Goal: Task Accomplishment & Management: Manage account settings

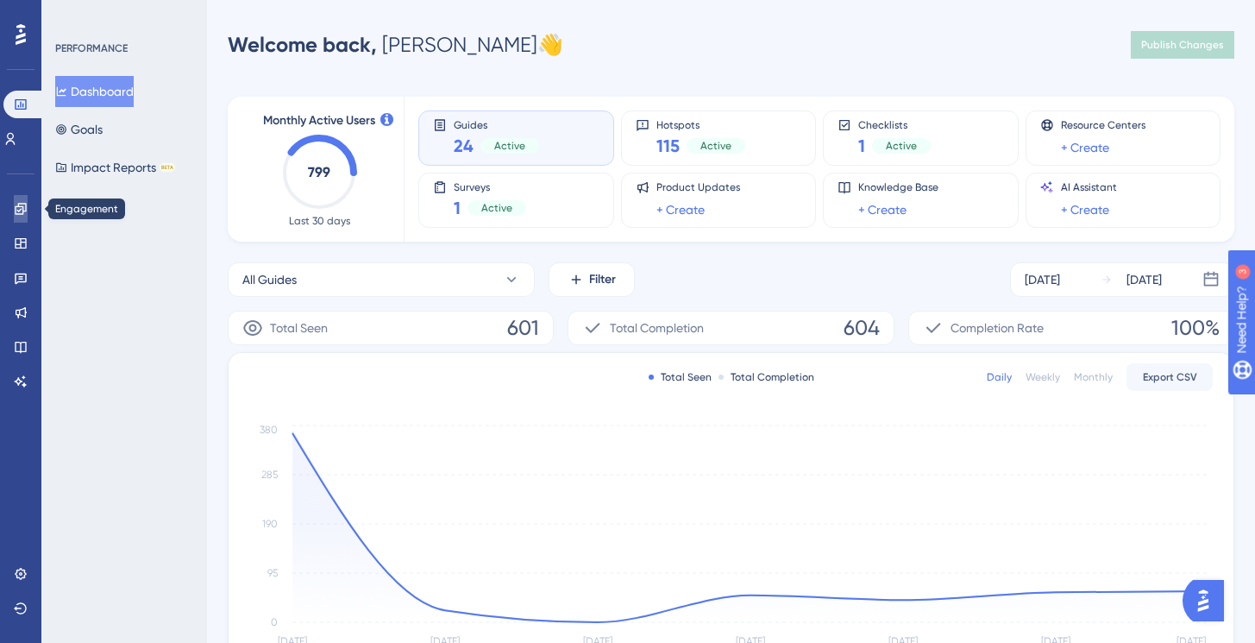
click at [18, 211] on icon at bounding box center [21, 209] width 14 height 14
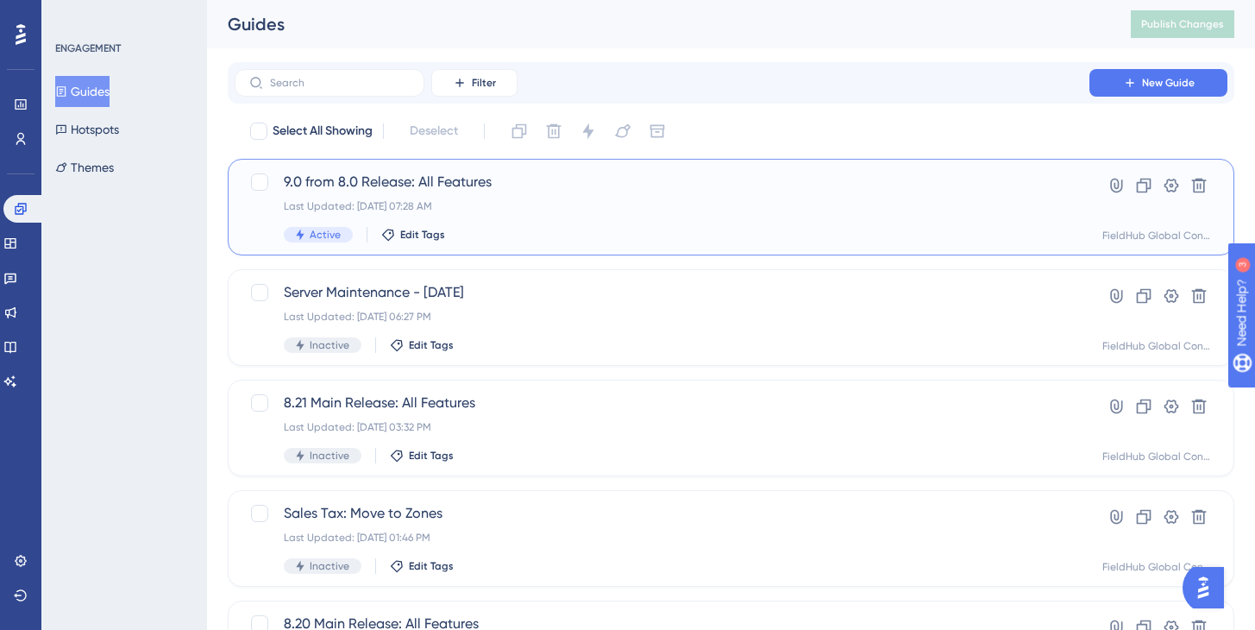
click at [385, 184] on span "9.0 from 8.0 Release: All Features" at bounding box center [662, 182] width 757 height 21
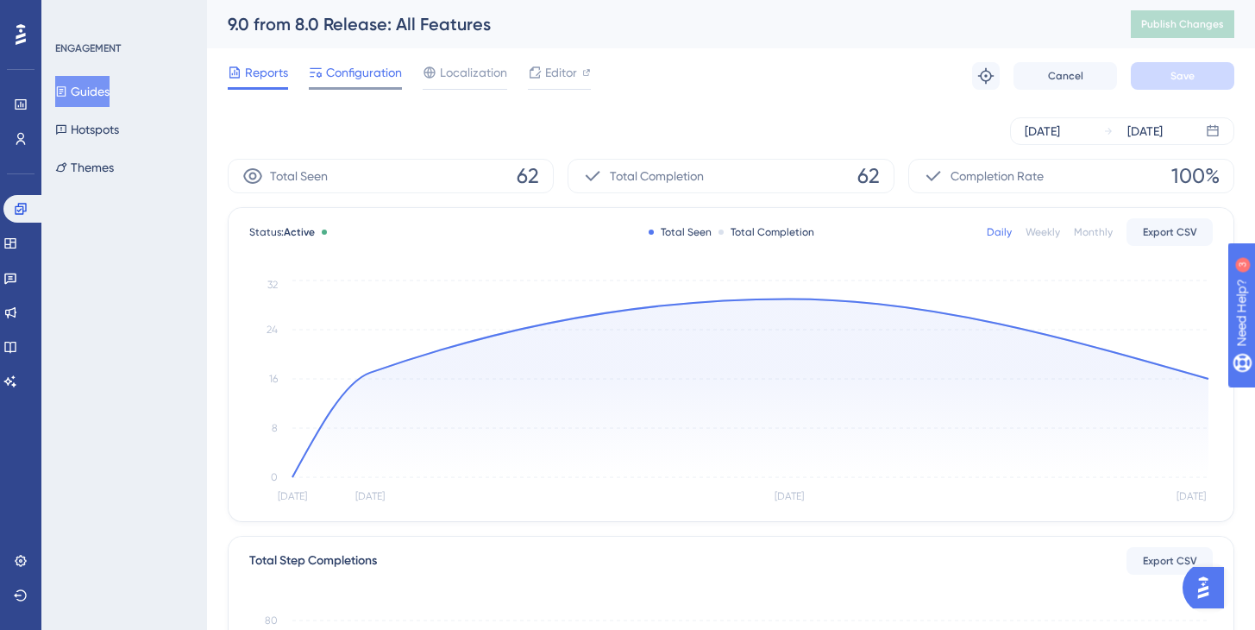
click at [355, 73] on span "Configuration" at bounding box center [364, 72] width 76 height 21
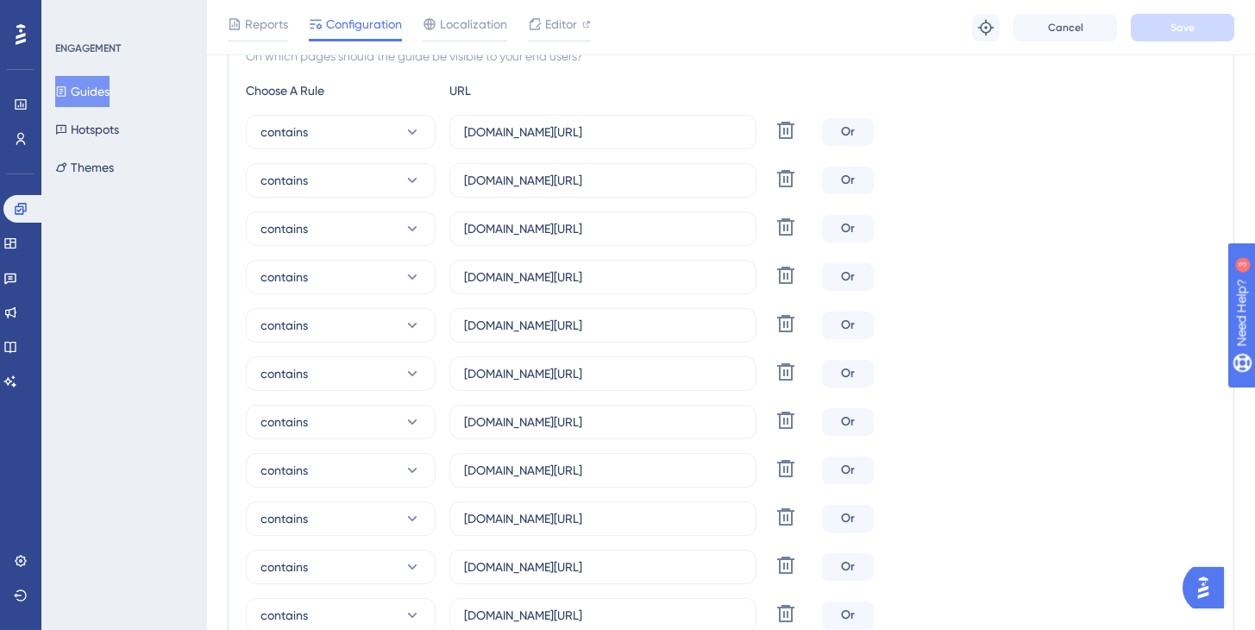
scroll to position [816, 0]
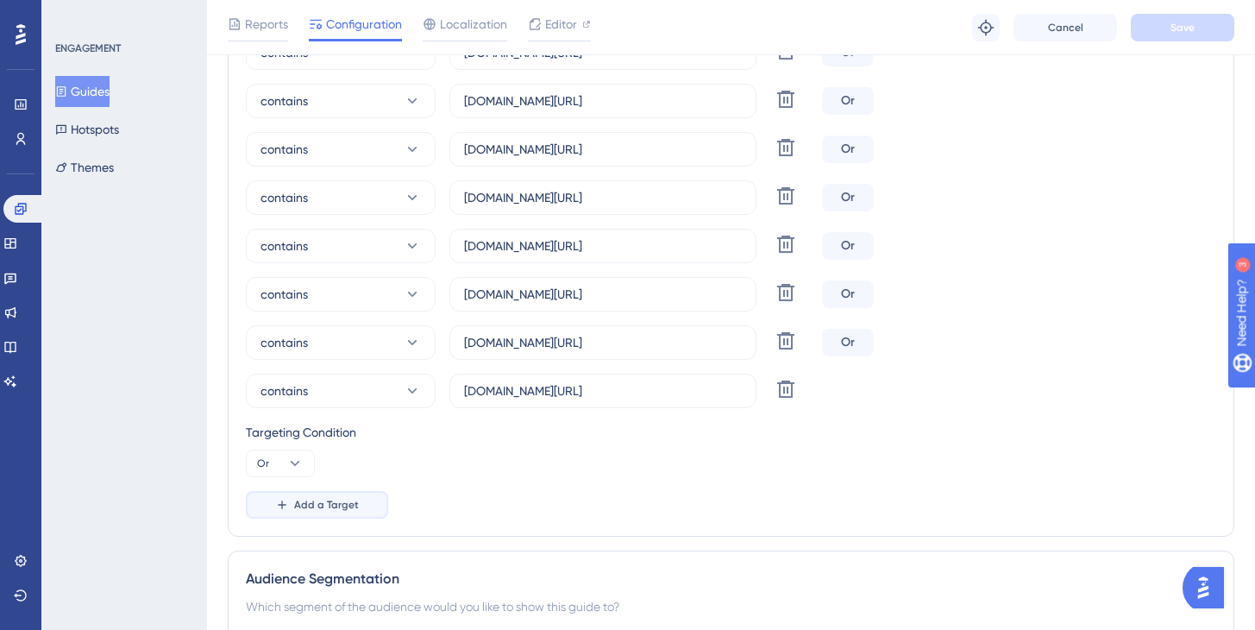
click at [312, 503] on span "Add a Target" at bounding box center [326, 505] width 65 height 14
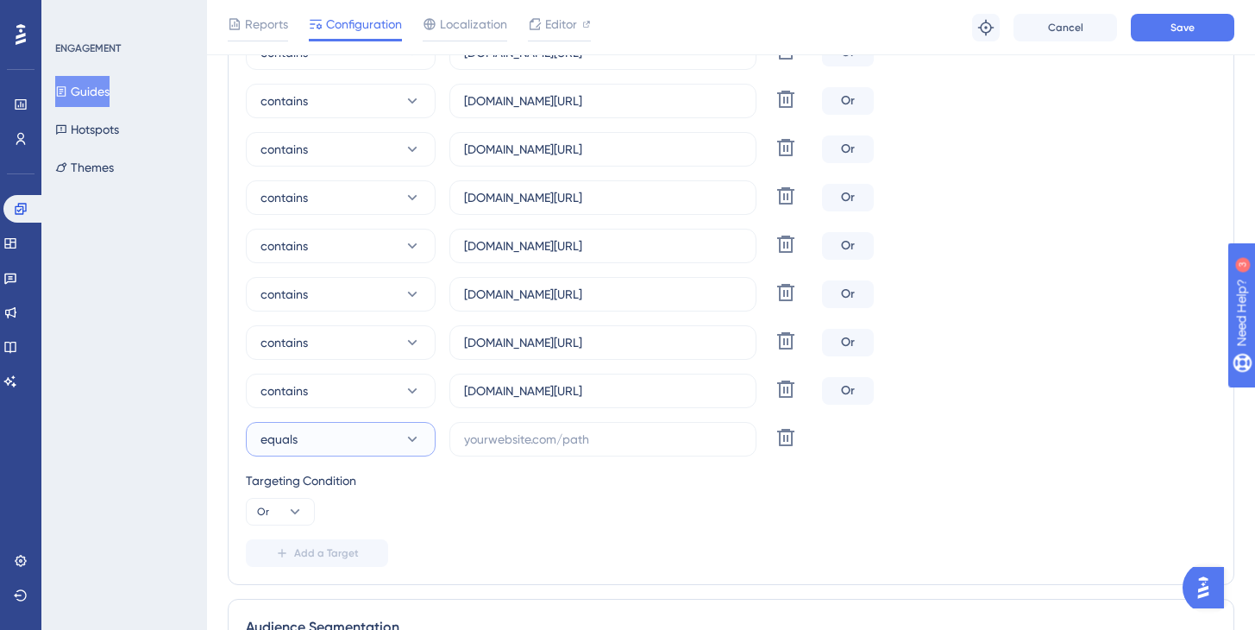
click at [298, 444] on button "equals" at bounding box center [341, 439] width 190 height 35
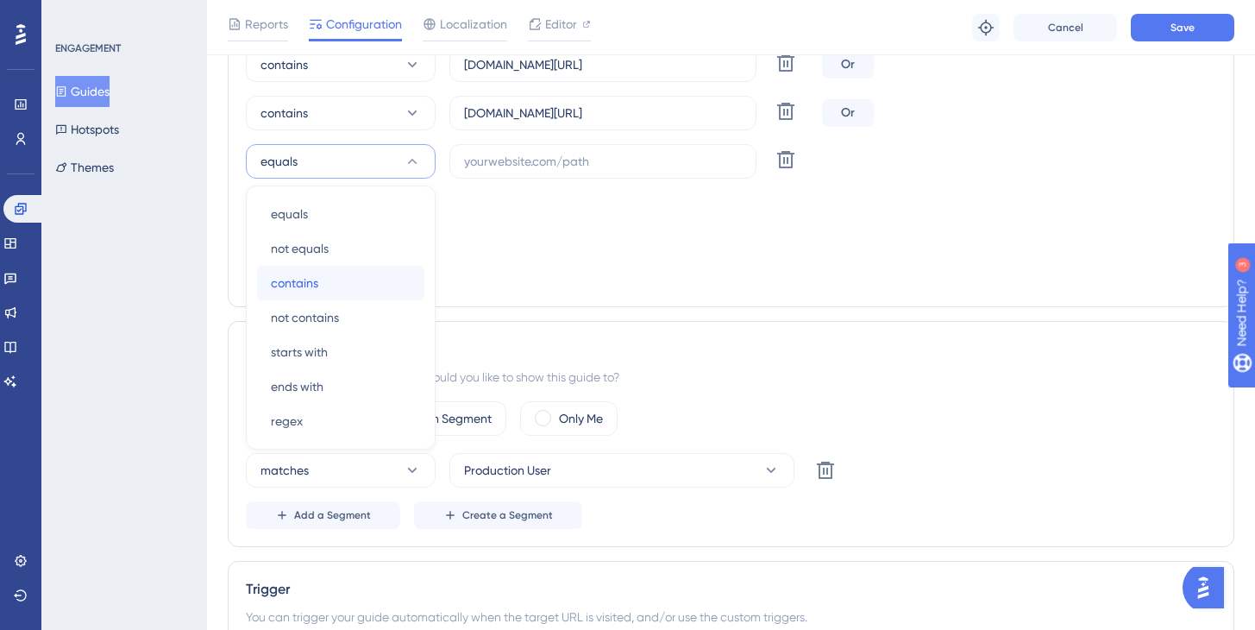
click at [294, 278] on span "contains" at bounding box center [294, 283] width 47 height 21
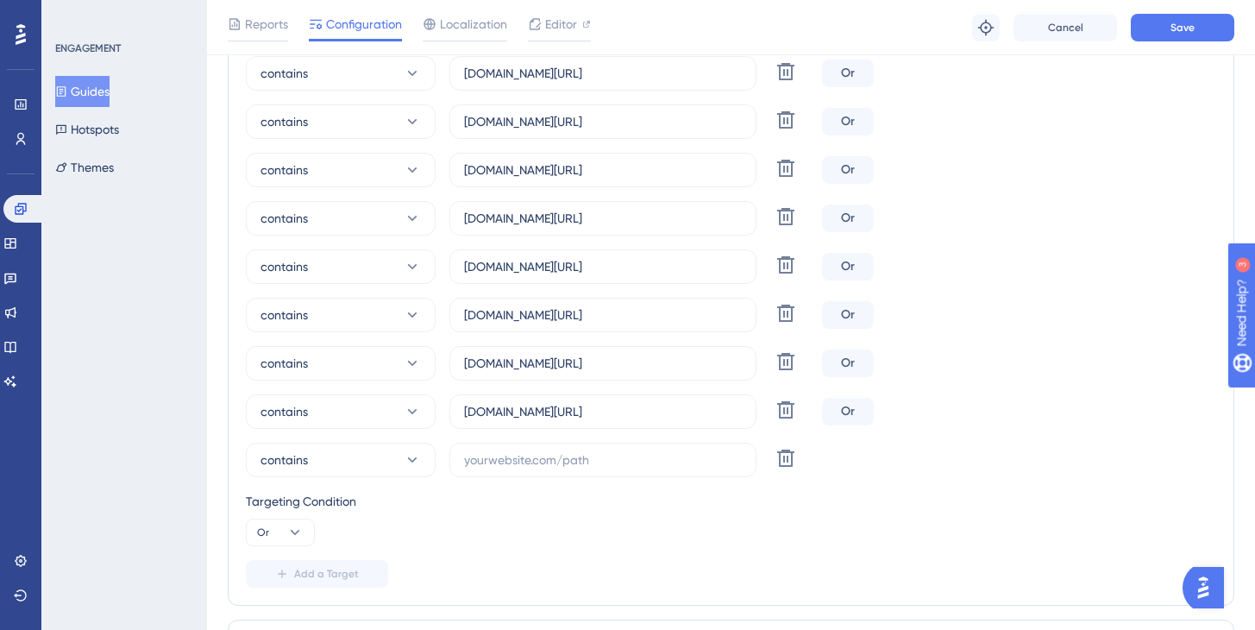
scroll to position [812, 0]
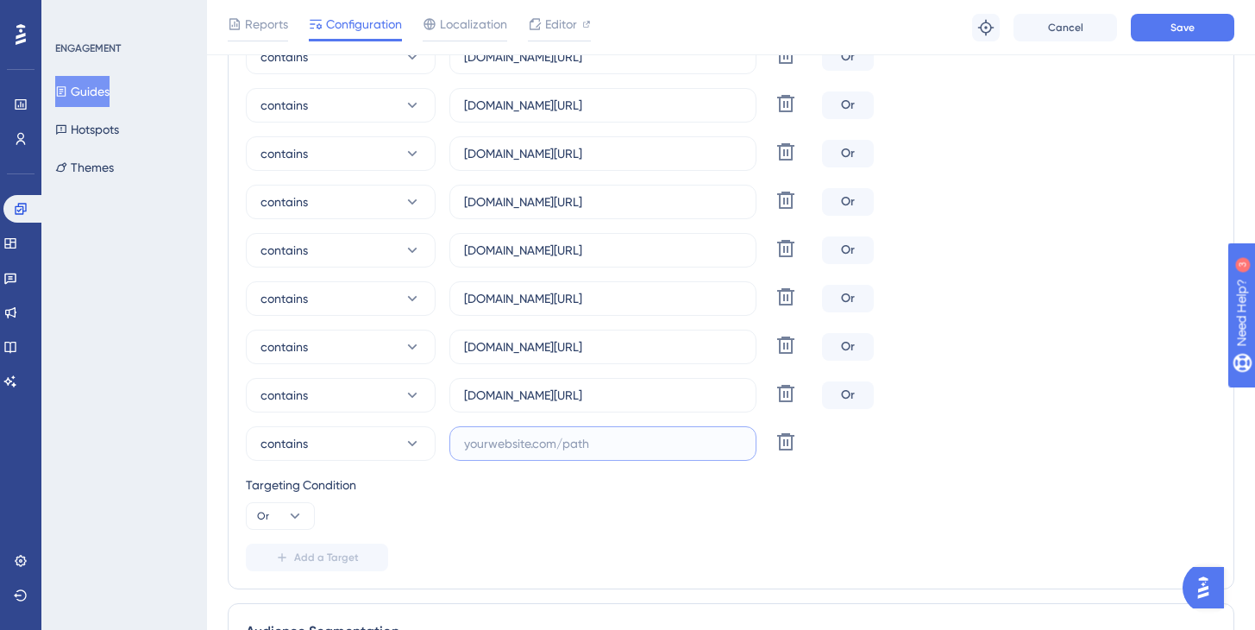
click at [492, 443] on input "text" at bounding box center [603, 443] width 278 height 19
paste input "[URL][DOMAIN_NAME]"
drag, startPoint x: 512, startPoint y: 442, endPoint x: 416, endPoint y: 443, distance: 95.8
click at [416, 443] on div "contains [URL][DOMAIN_NAME] Delete" at bounding box center [530, 443] width 569 height 35
click at [482, 443] on input "[URL][DOMAIN_NAME]" at bounding box center [603, 443] width 278 height 19
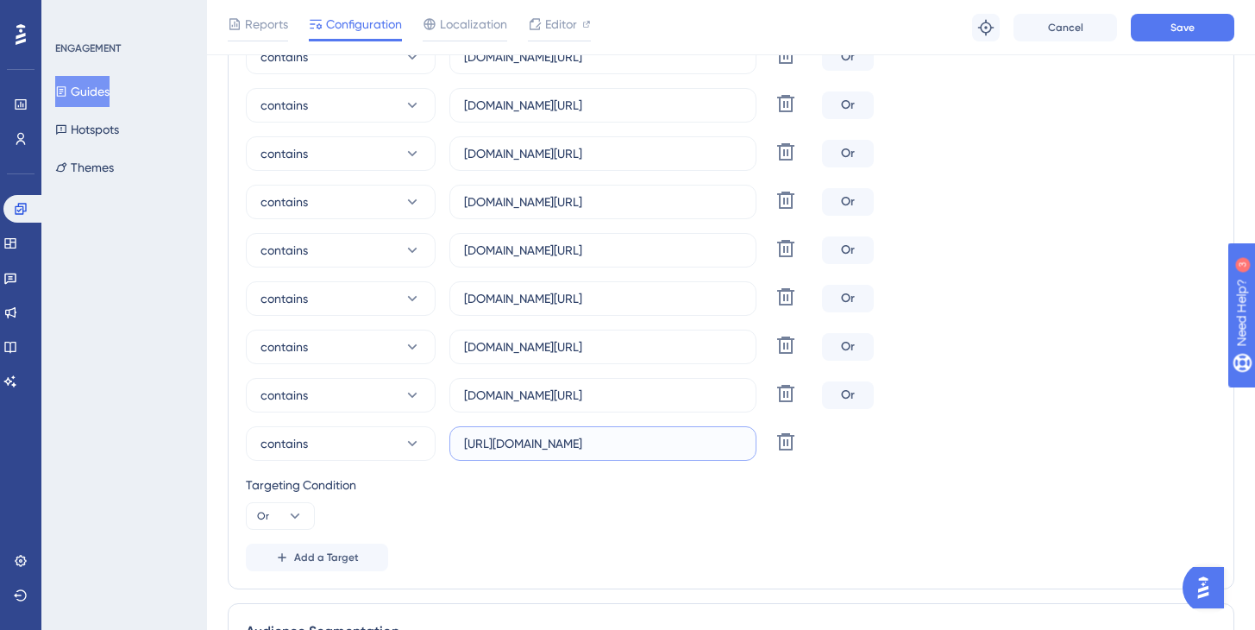
drag, startPoint x: 506, startPoint y: 441, endPoint x: 449, endPoint y: 441, distance: 56.1
click at [449, 441] on label "[URL][DOMAIN_NAME]" at bounding box center [602, 443] width 307 height 35
type input "[DOMAIN_NAME][URL]"
click at [311, 556] on span "Add a Target" at bounding box center [326, 557] width 65 height 14
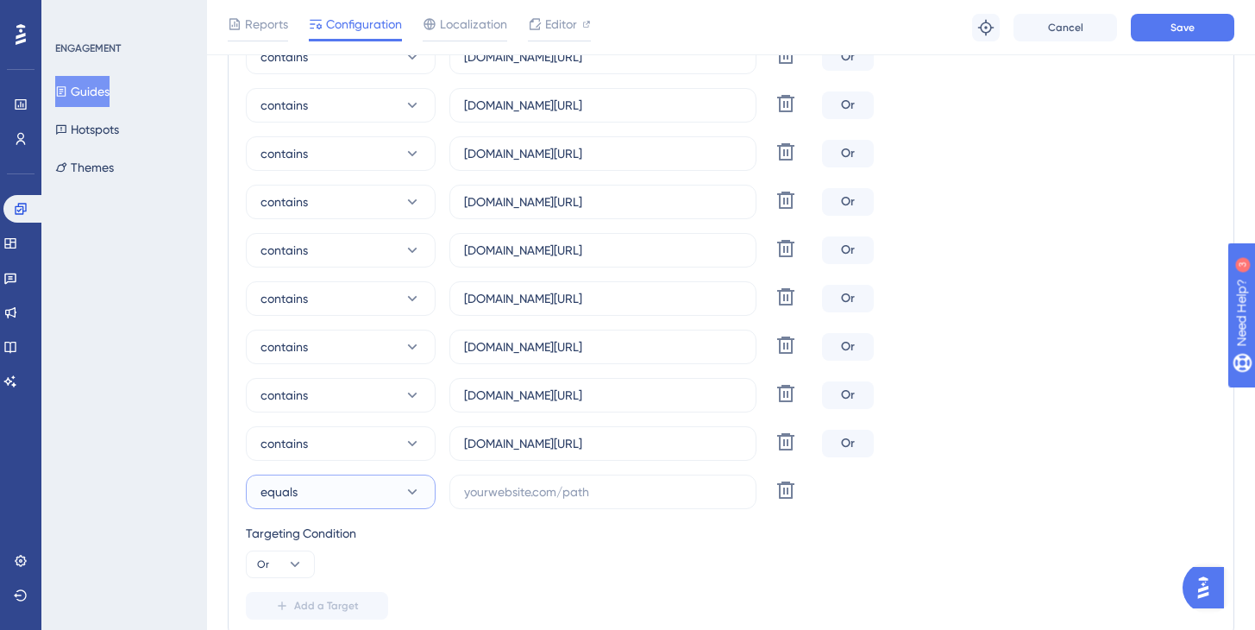
click at [329, 500] on button "equals" at bounding box center [341, 491] width 190 height 35
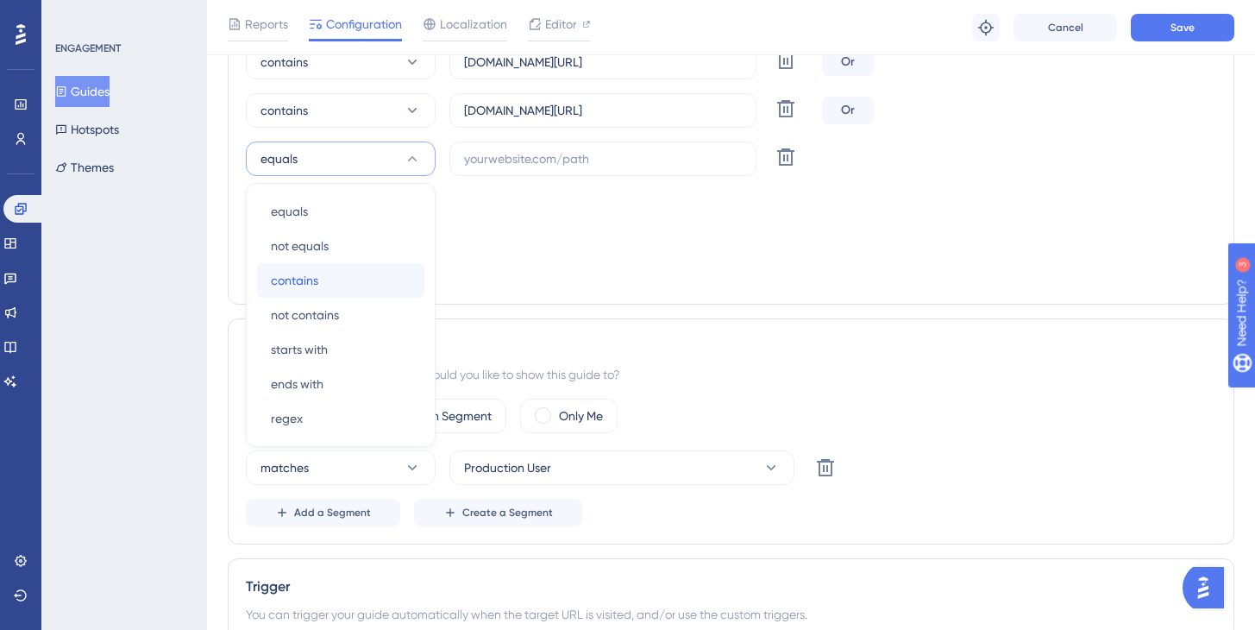
click at [306, 288] on span "contains" at bounding box center [294, 280] width 47 height 21
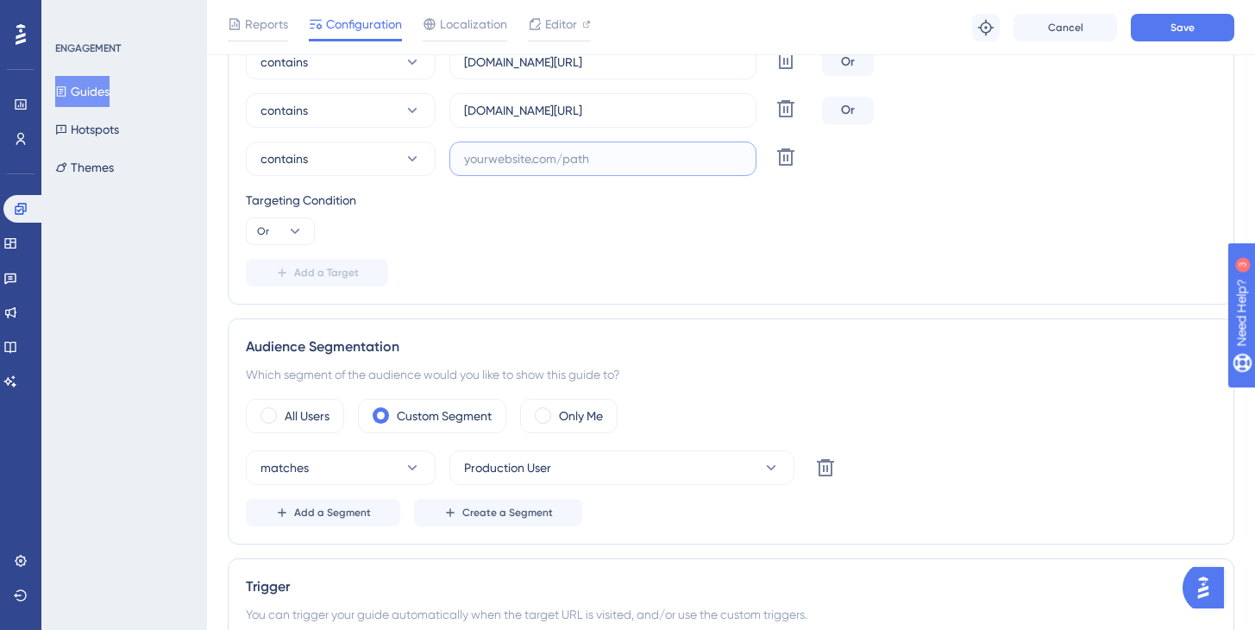
click at [497, 160] on input "text" at bounding box center [603, 158] width 278 height 19
paste input "[URL][DOMAIN_NAME]"
drag, startPoint x: 506, startPoint y: 158, endPoint x: 399, endPoint y: 151, distance: 108.1
click at [399, 151] on div "contains [URL][DOMAIN_NAME] Delete" at bounding box center [530, 158] width 569 height 35
type input "[DOMAIN_NAME][URL]"
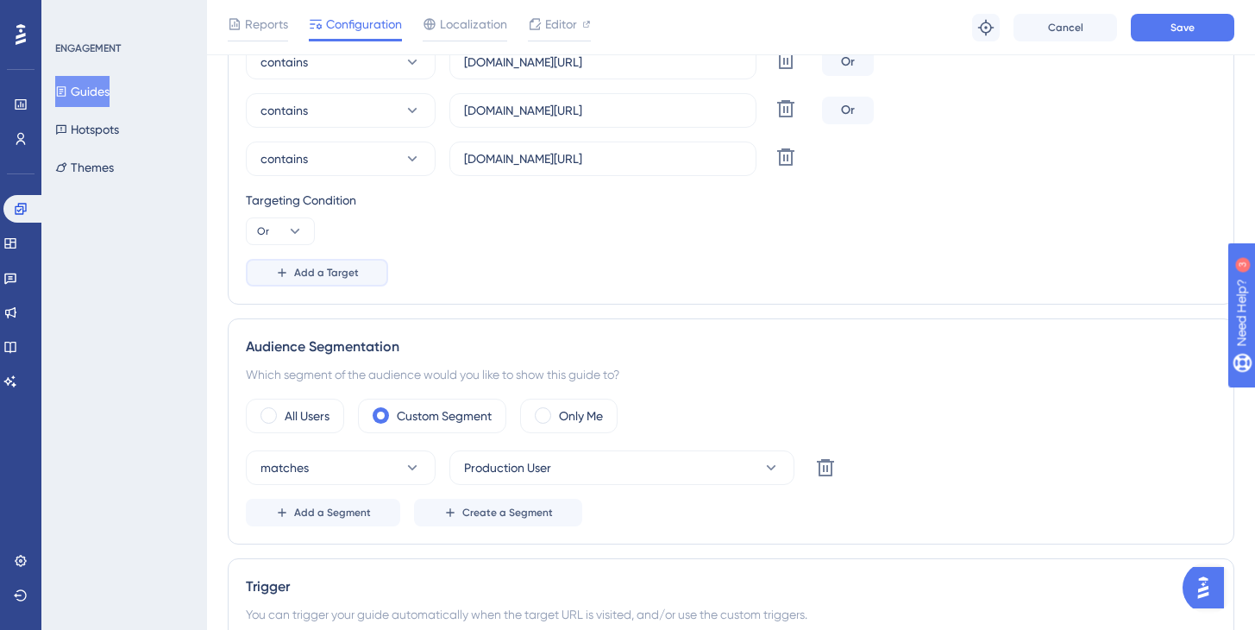
click at [311, 274] on span "Add a Target" at bounding box center [326, 273] width 65 height 14
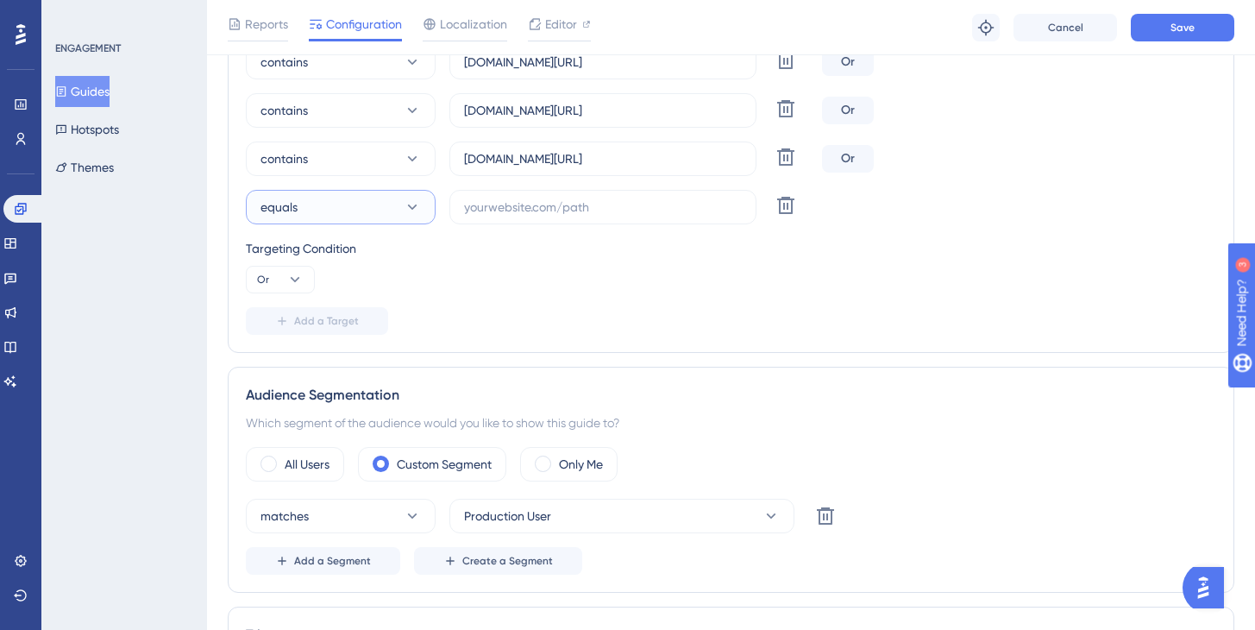
click at [378, 208] on button "equals" at bounding box center [341, 207] width 190 height 35
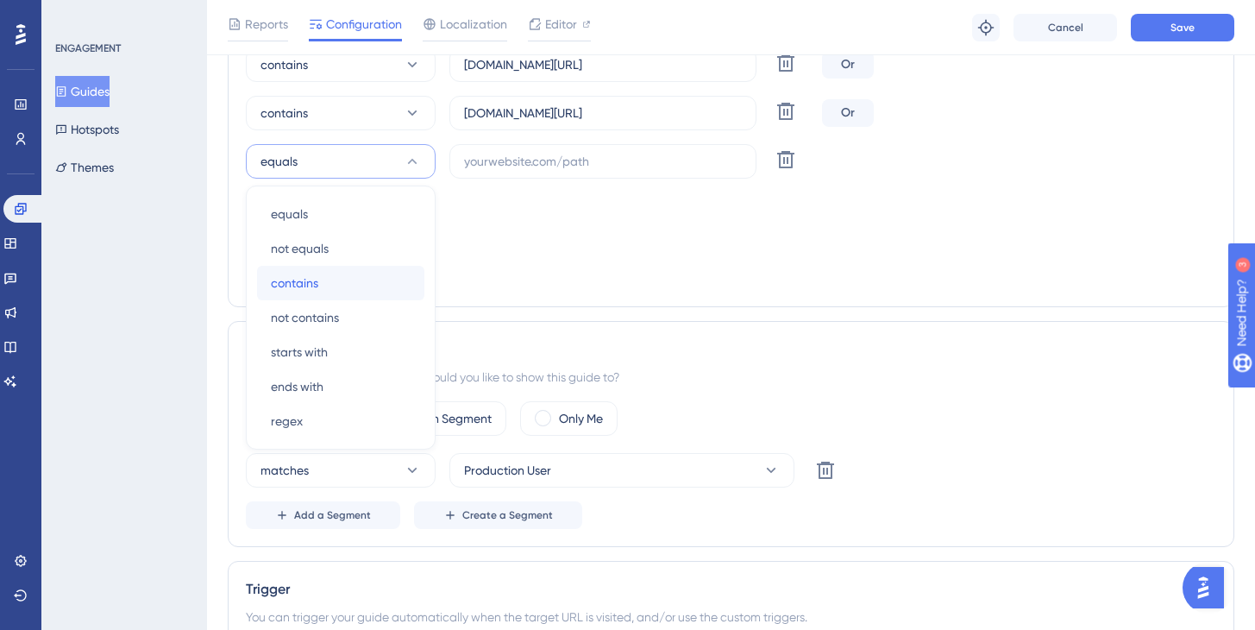
click at [320, 272] on div "contains contains" at bounding box center [341, 283] width 140 height 35
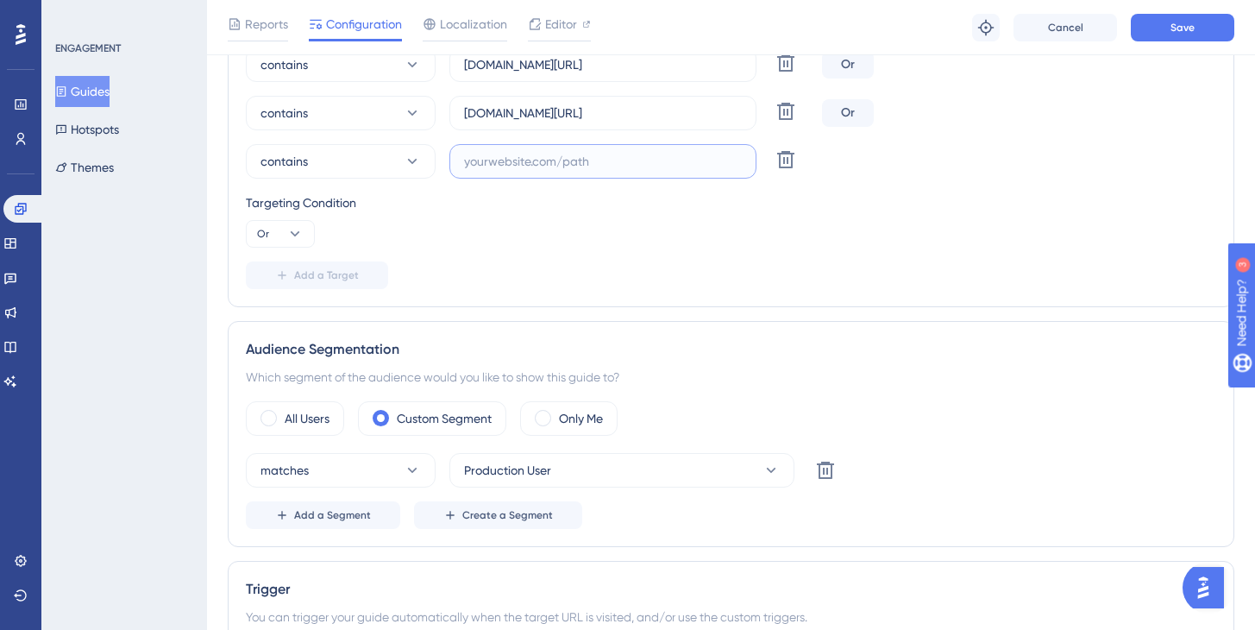
click at [490, 168] on input "text" at bounding box center [603, 161] width 278 height 19
paste input "[URL][DOMAIN_NAME]"
drag, startPoint x: 508, startPoint y: 162, endPoint x: 383, endPoint y: 154, distance: 125.3
click at [383, 154] on div "contains [URL][DOMAIN_NAME] Delete" at bounding box center [530, 161] width 569 height 35
type input "[DOMAIN_NAME][URL]"
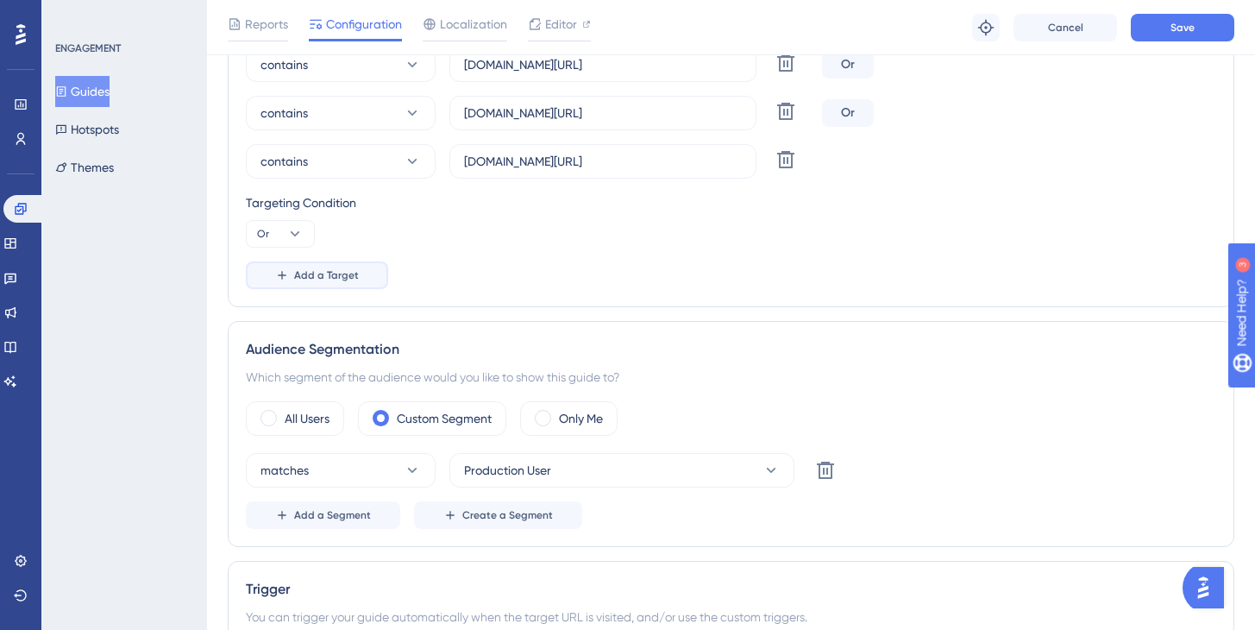
click at [316, 276] on span "Add a Target" at bounding box center [326, 275] width 65 height 14
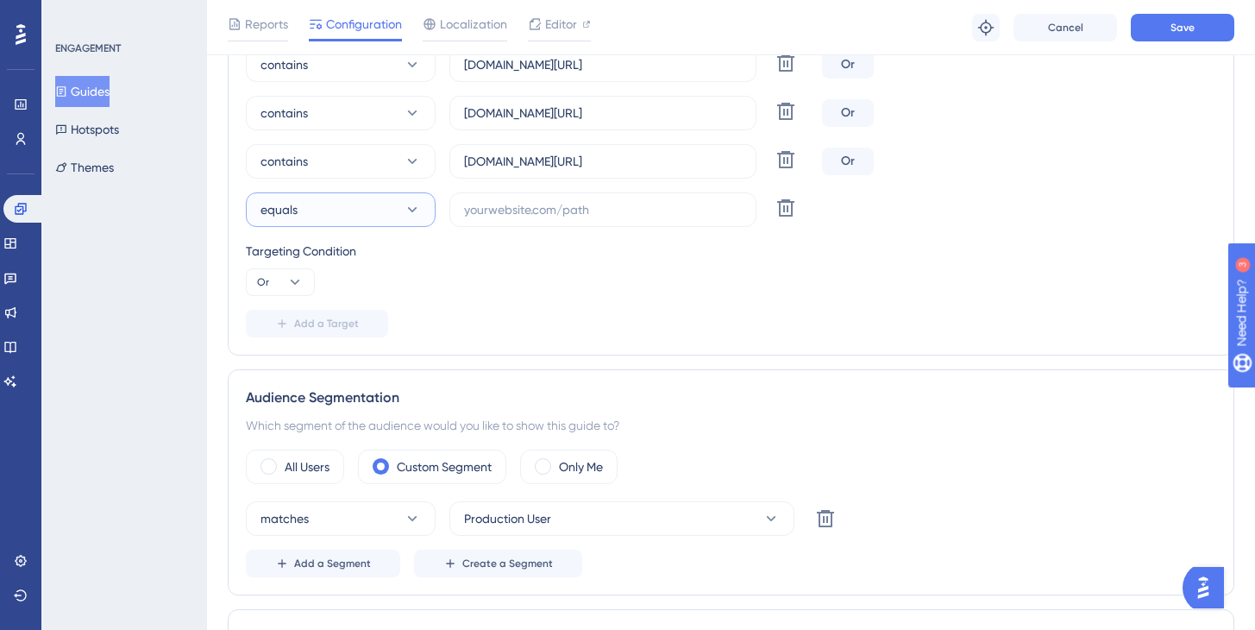
click at [374, 206] on button "equals" at bounding box center [341, 209] width 190 height 35
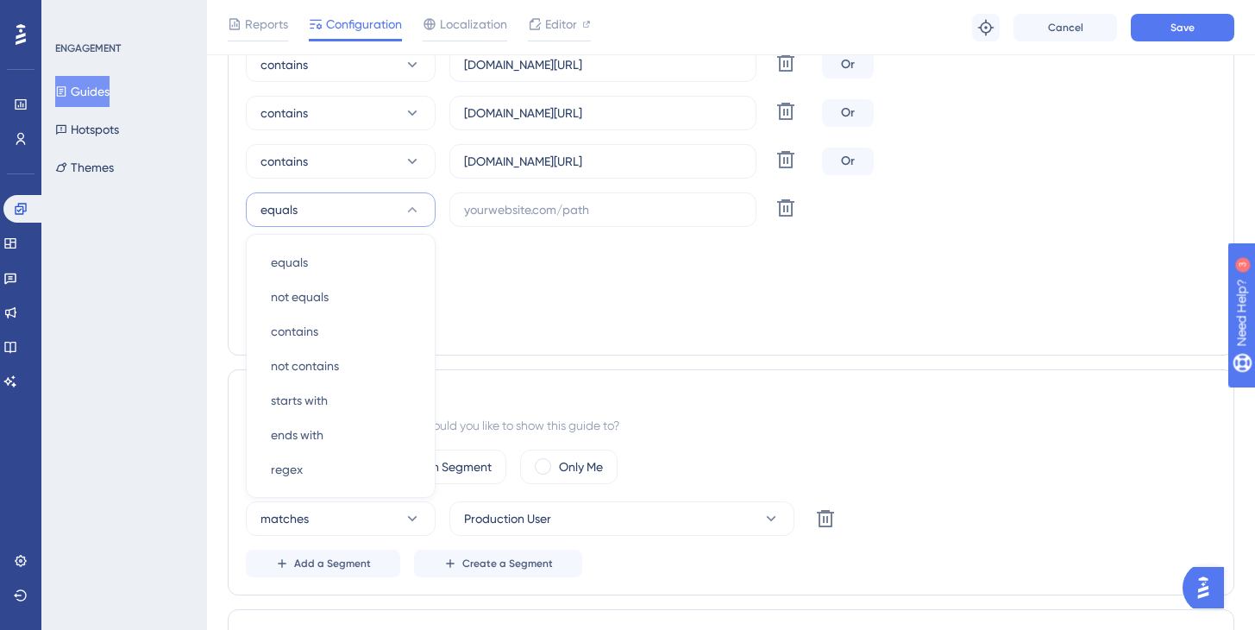
scroll to position [1241, 0]
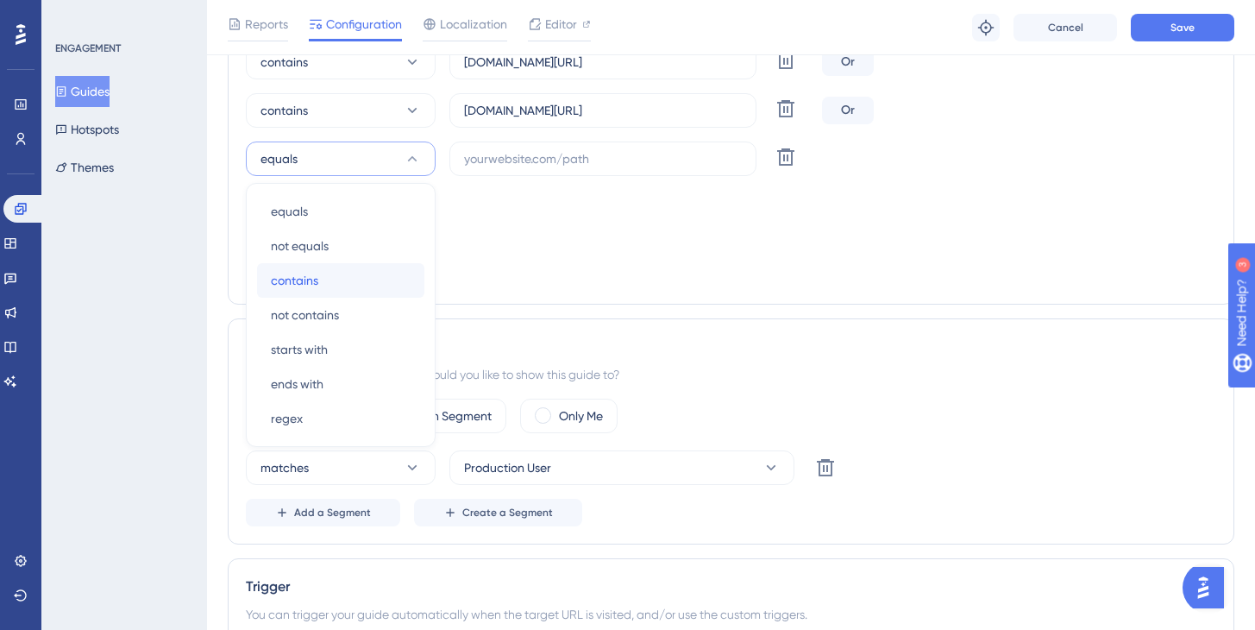
click at [305, 269] on div "contains contains" at bounding box center [341, 280] width 140 height 35
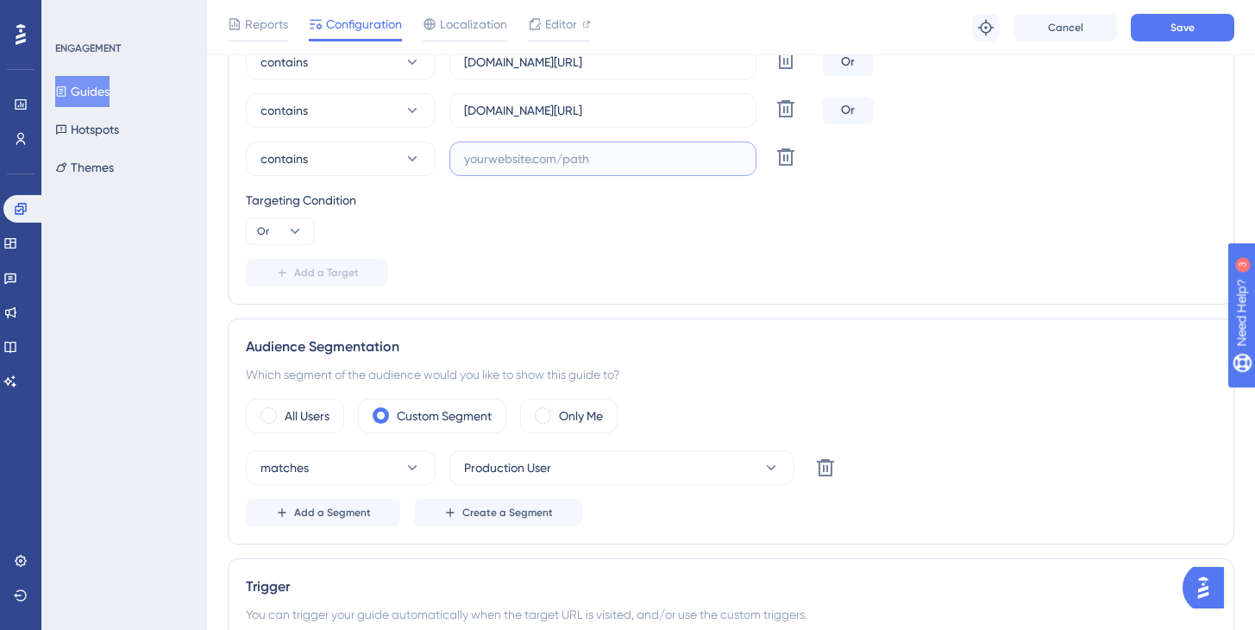
click at [466, 159] on input "text" at bounding box center [603, 158] width 278 height 19
paste input "[URL][DOMAIN_NAME]"
drag, startPoint x: 506, startPoint y: 157, endPoint x: 397, endPoint y: 142, distance: 109.7
click at [397, 142] on div "contains [URL][DOMAIN_NAME] Delete" at bounding box center [530, 158] width 569 height 35
type input "[DOMAIN_NAME][URL]"
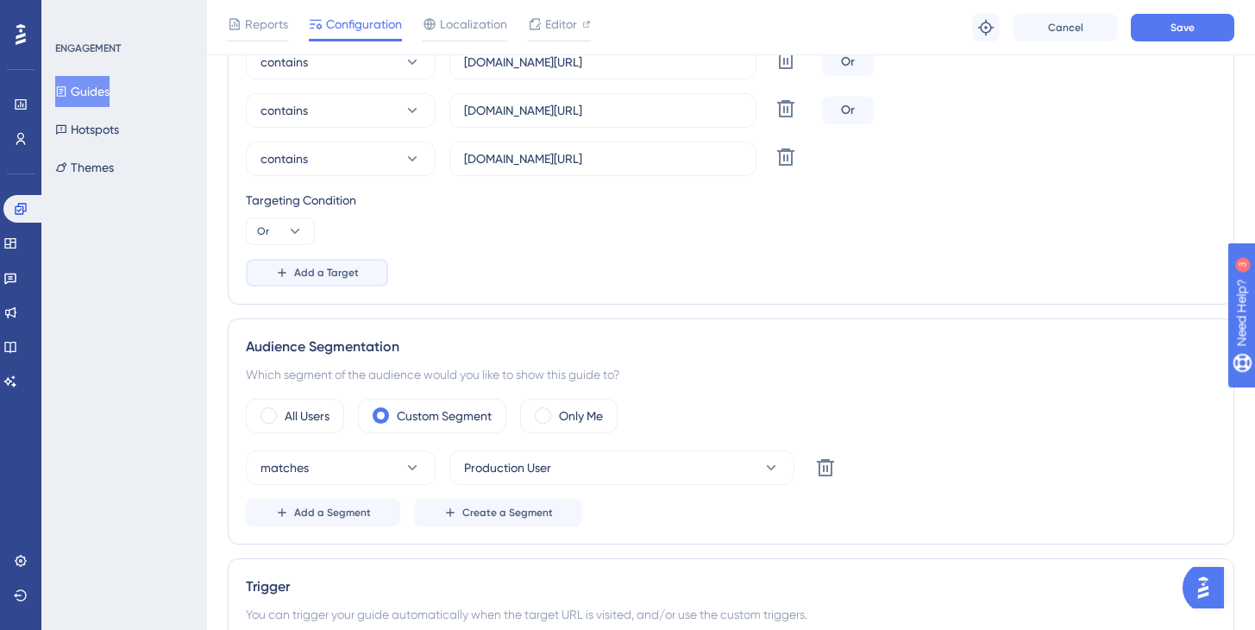
click at [289, 273] on button "Add a Target" at bounding box center [317, 273] width 142 height 28
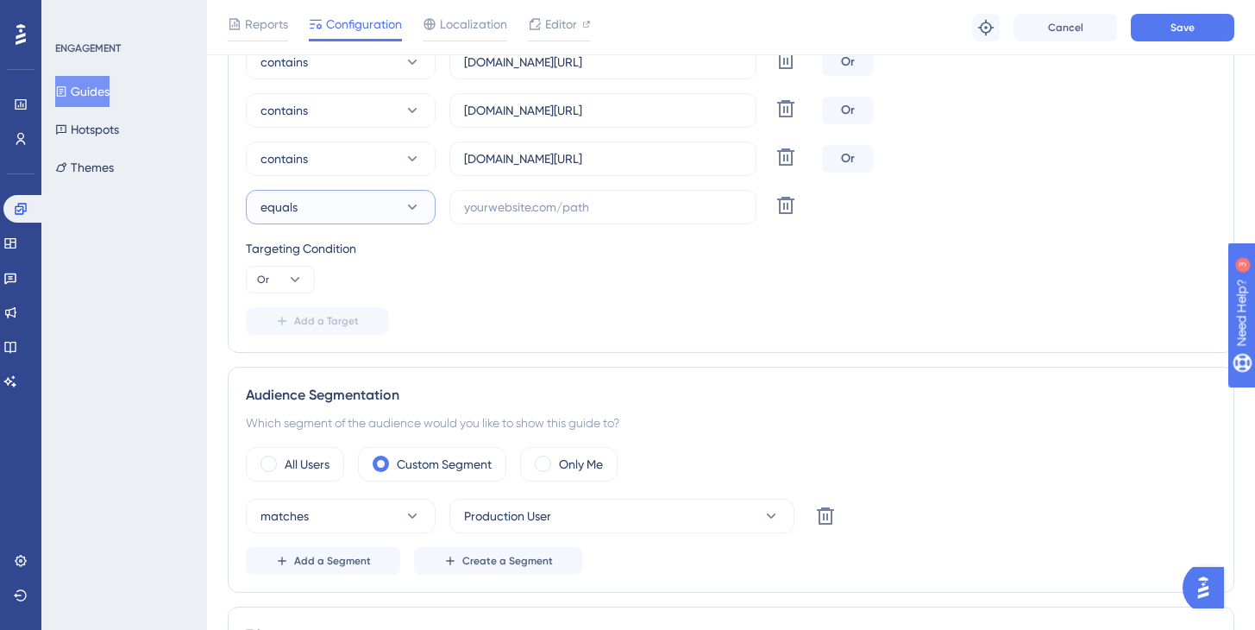
click at [311, 210] on button "equals" at bounding box center [341, 207] width 190 height 35
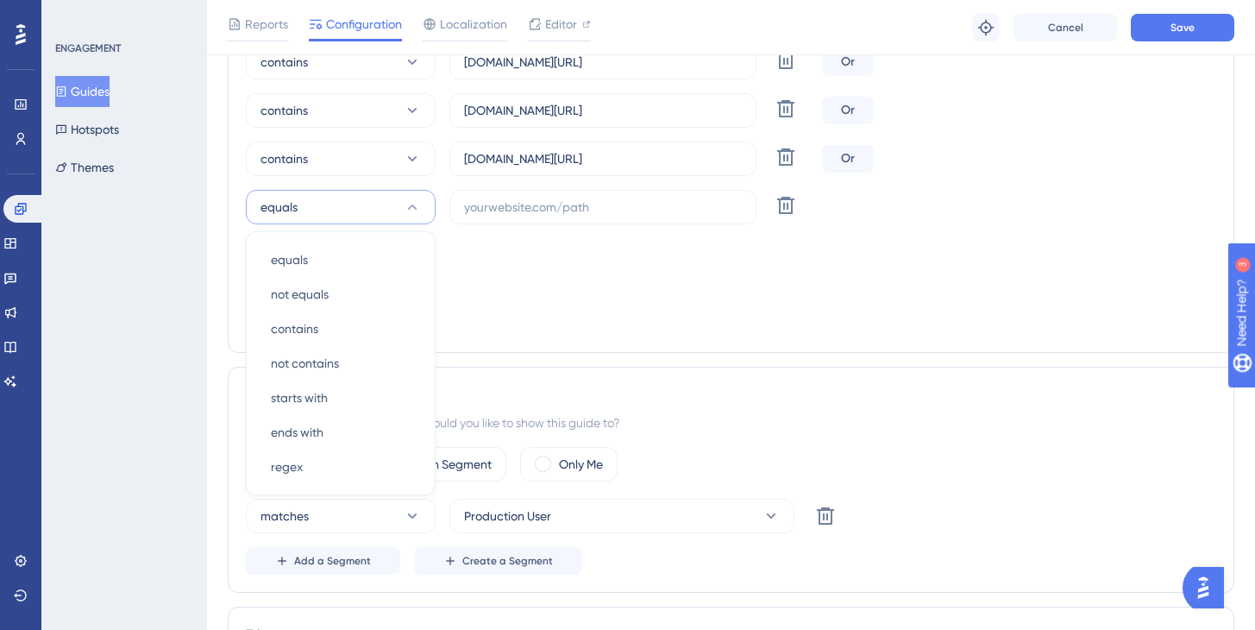
scroll to position [1290, 0]
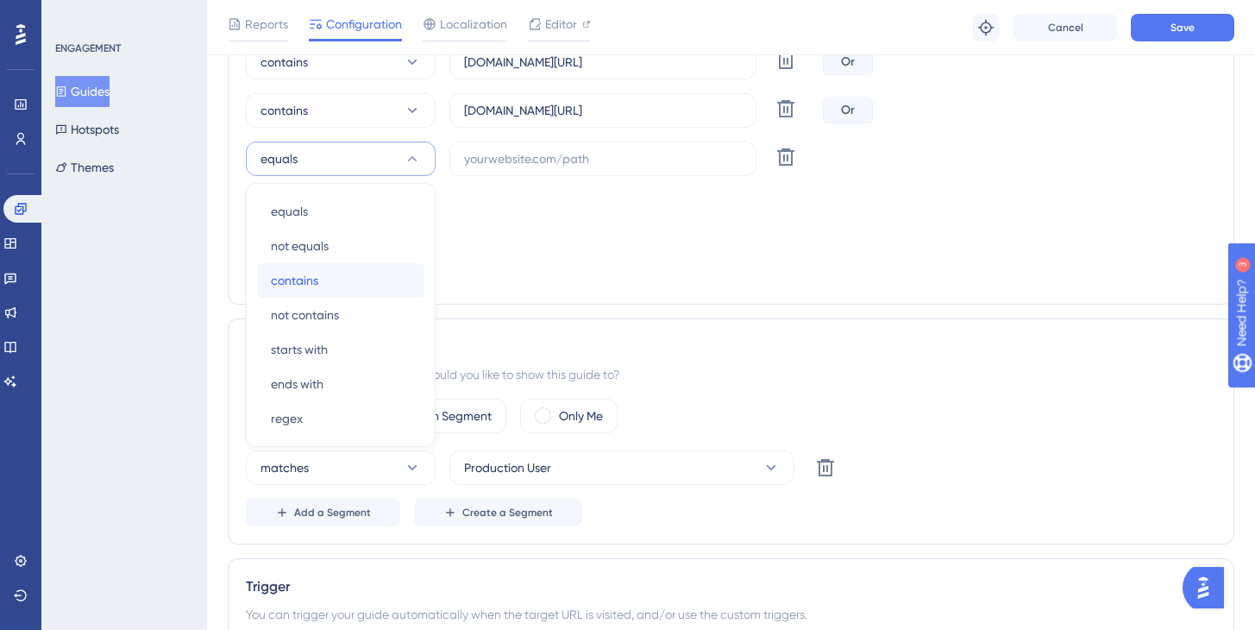
click at [304, 271] on span "contains" at bounding box center [294, 280] width 47 height 21
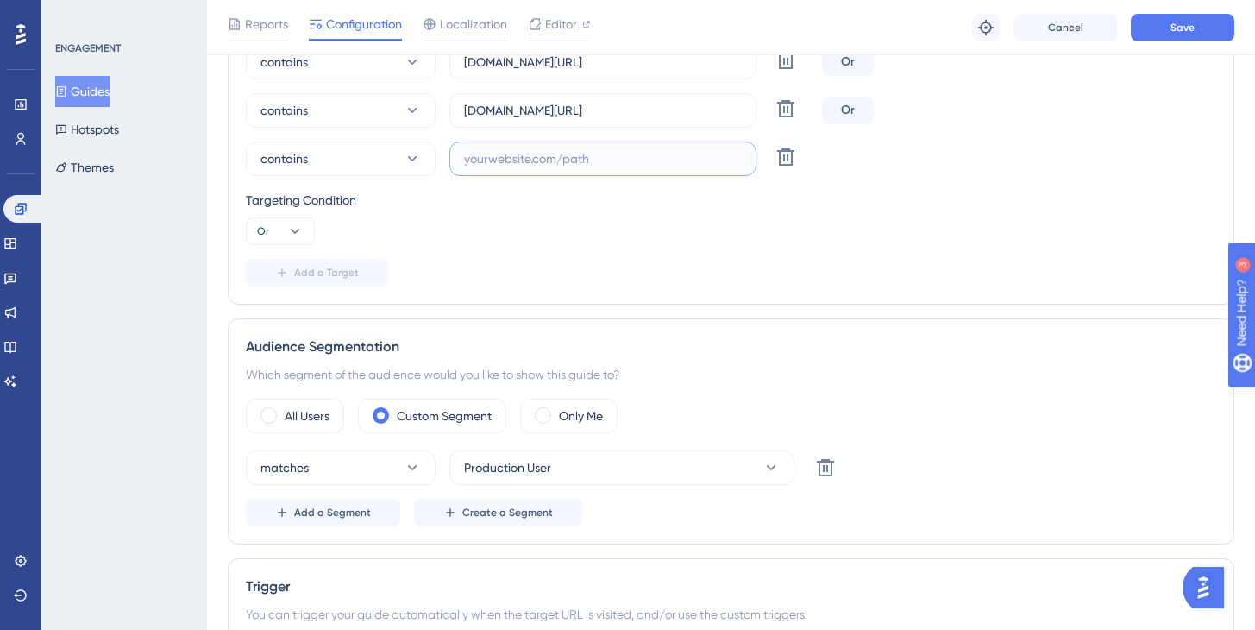
click at [487, 158] on input "text" at bounding box center [603, 158] width 278 height 19
paste input "[URL][DOMAIN_NAME]"
drag, startPoint x: 506, startPoint y: 155, endPoint x: 348, endPoint y: 151, distance: 158.8
click at [349, 151] on div "contains [URL][DOMAIN_NAME] Delete" at bounding box center [530, 158] width 569 height 35
type input "[DOMAIN_NAME][URL]"
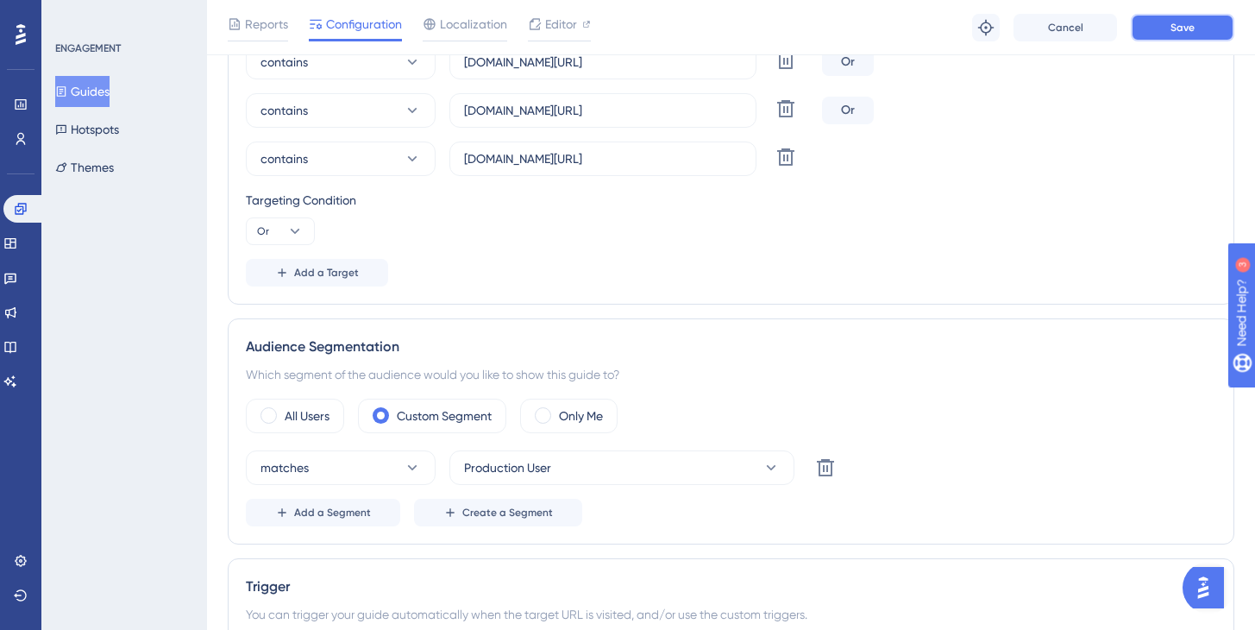
click at [1186, 31] on span "Save" at bounding box center [1183, 28] width 24 height 14
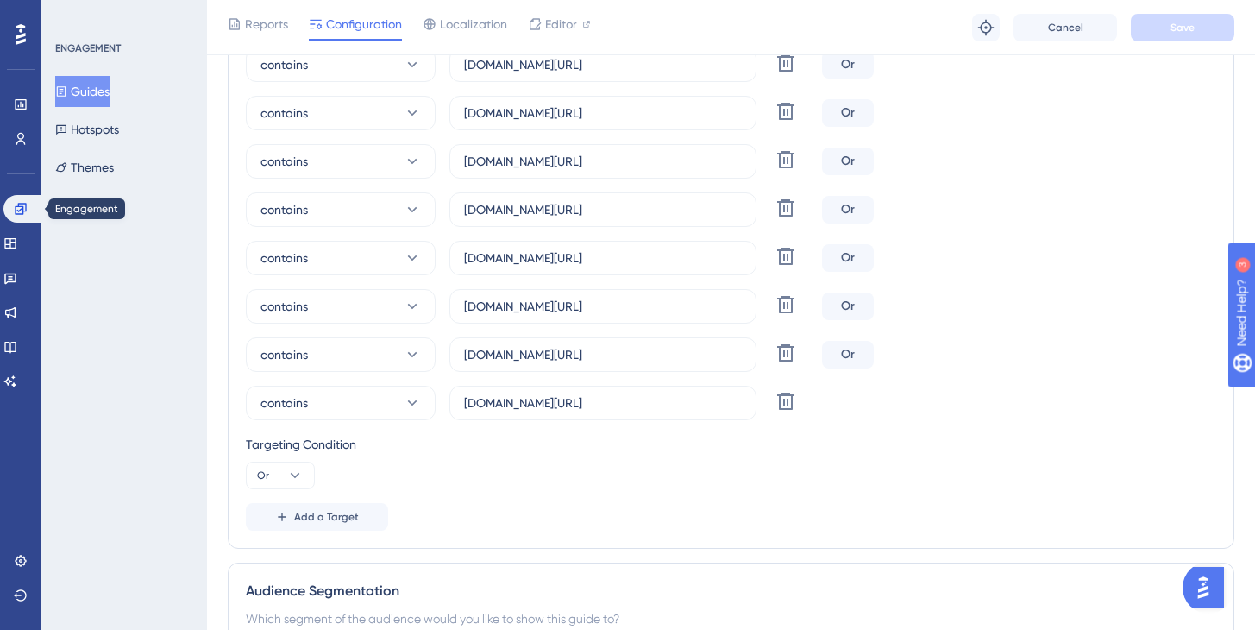
scroll to position [1045, 0]
click at [23, 104] on icon at bounding box center [21, 104] width 14 height 14
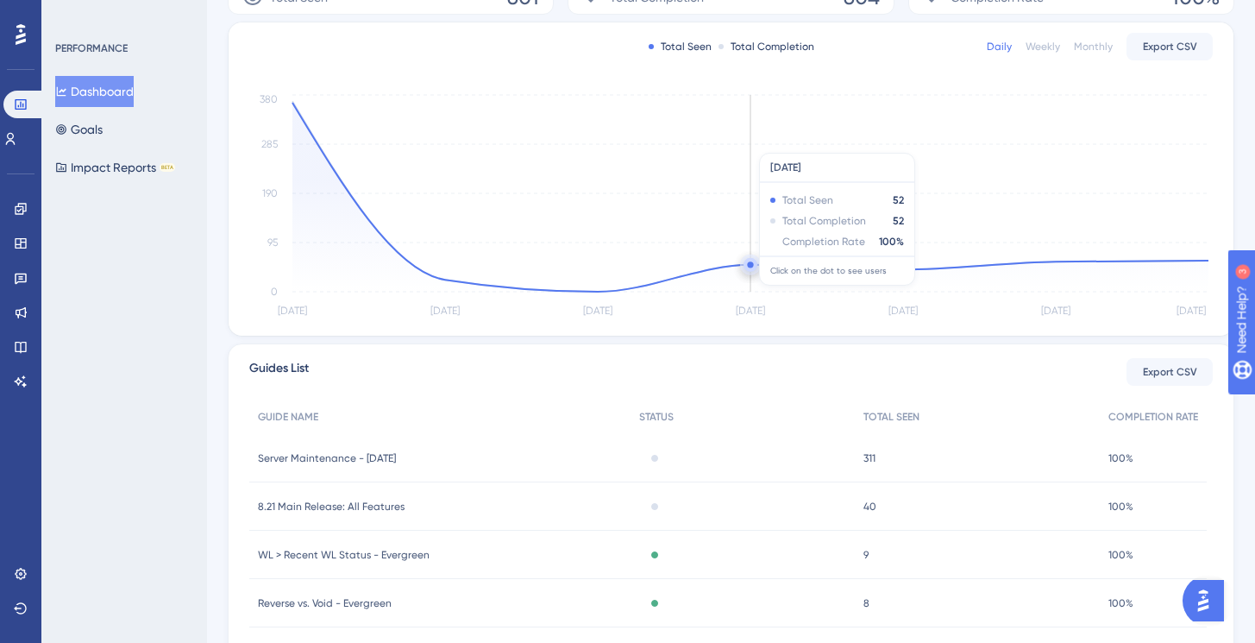
scroll to position [137, 0]
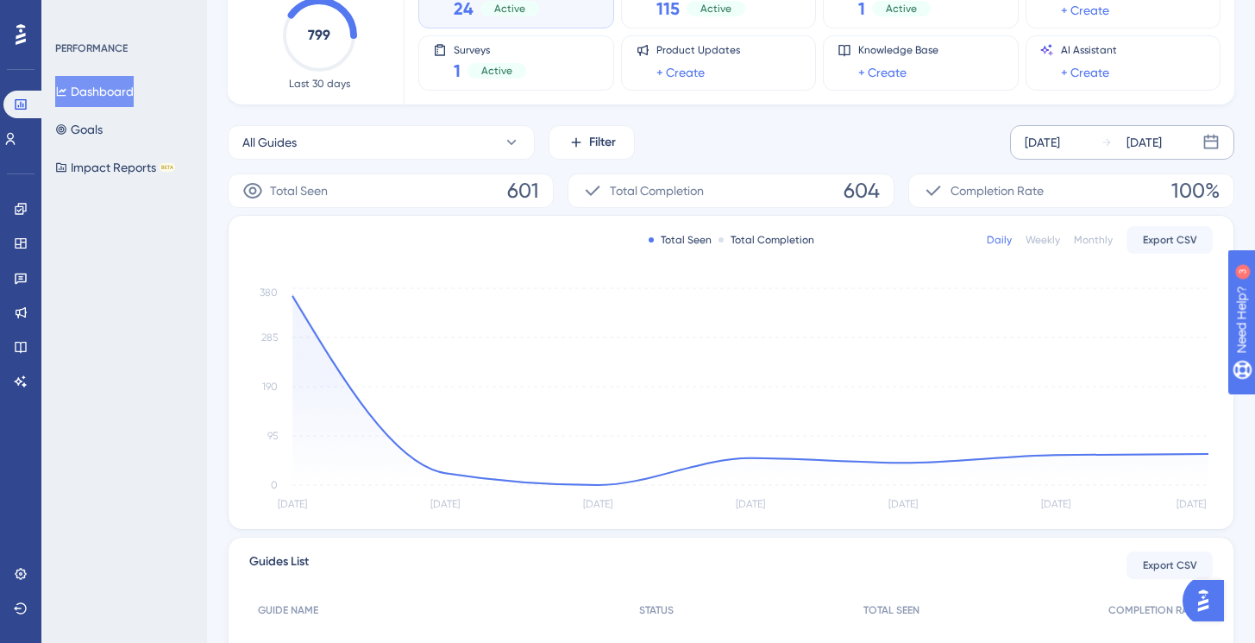
click at [1140, 142] on div "[DATE]" at bounding box center [1144, 142] width 35 height 21
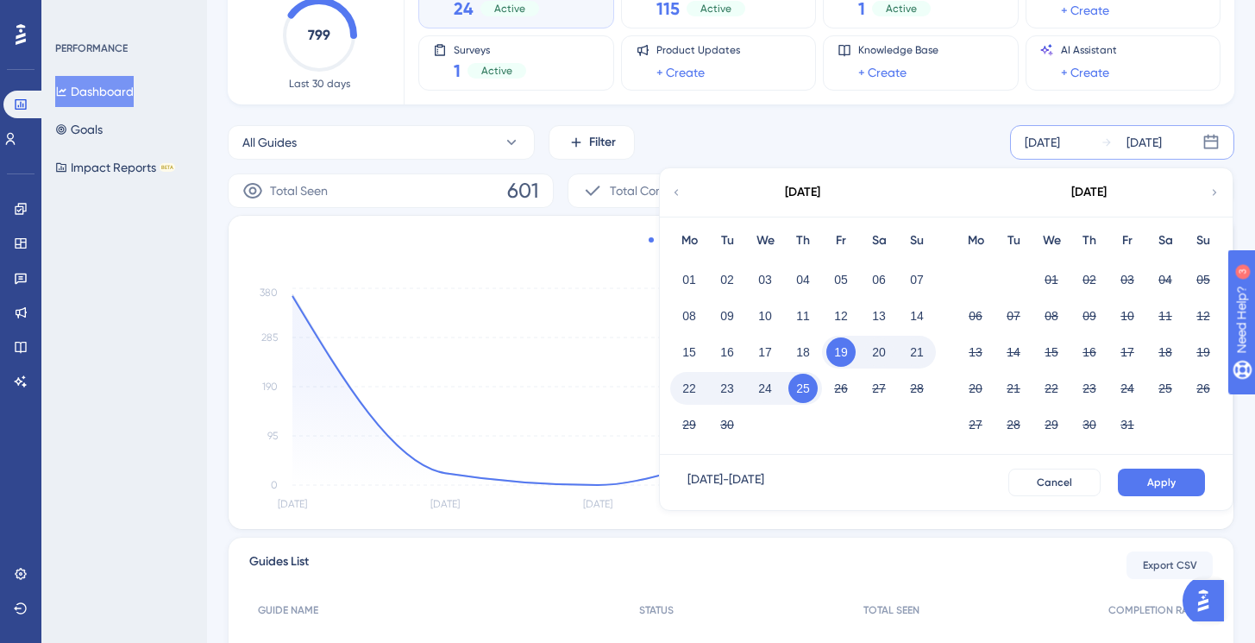
click at [725, 387] on button "23" at bounding box center [727, 388] width 29 height 29
click at [799, 389] on button "25" at bounding box center [803, 388] width 29 height 29
click at [1165, 476] on span "Apply" at bounding box center [1161, 482] width 28 height 14
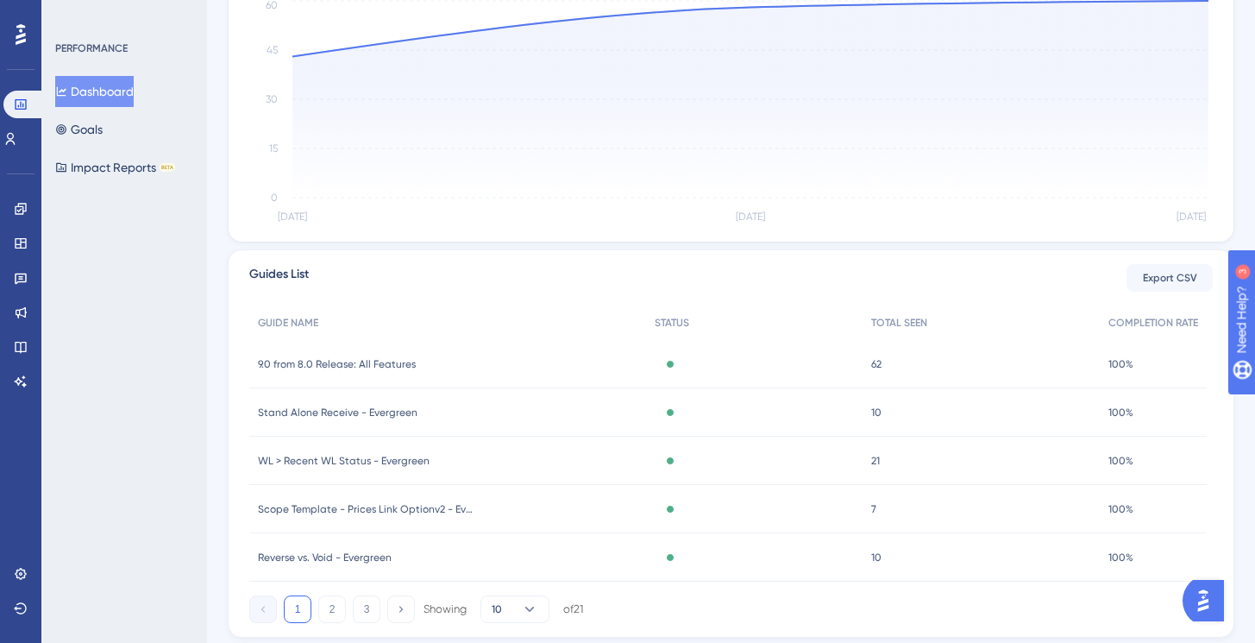
scroll to position [85, 0]
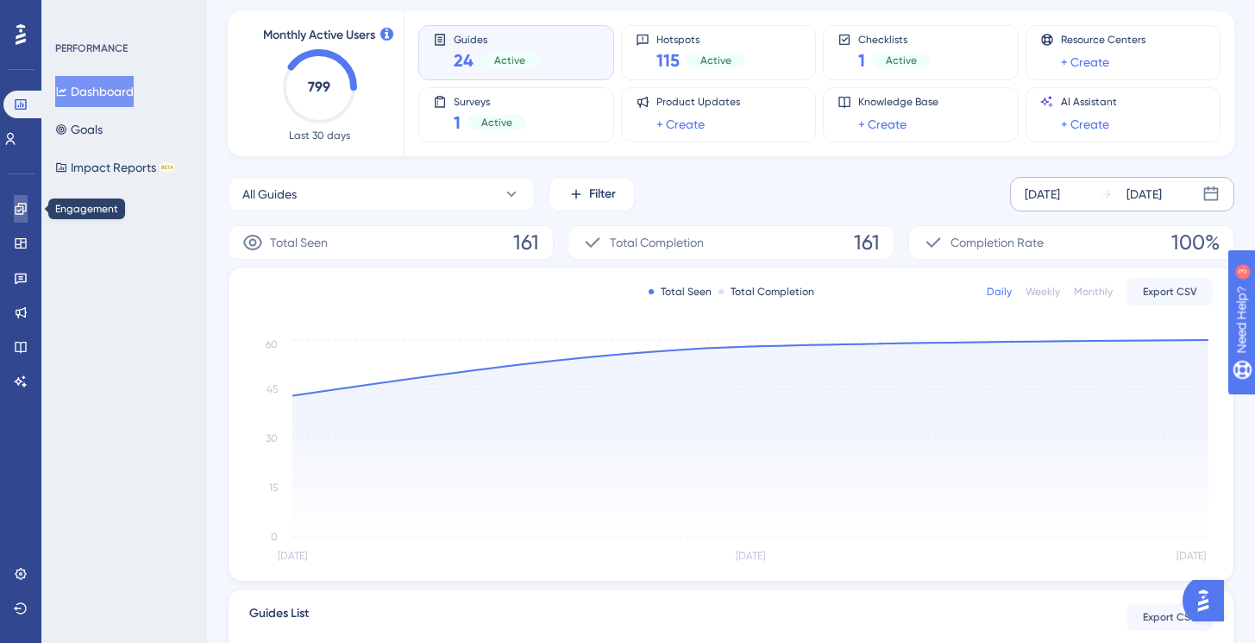
click at [22, 207] on icon at bounding box center [21, 209] width 14 height 14
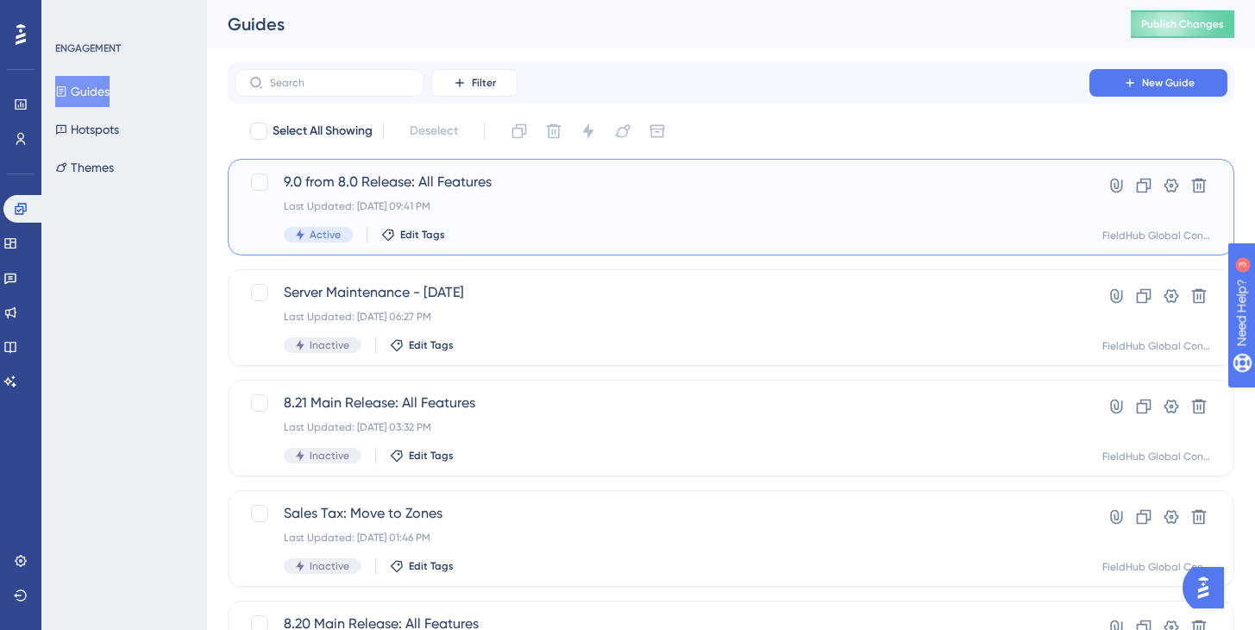
click at [465, 175] on span "9.0 from 8.0 Release: All Features" at bounding box center [662, 182] width 757 height 21
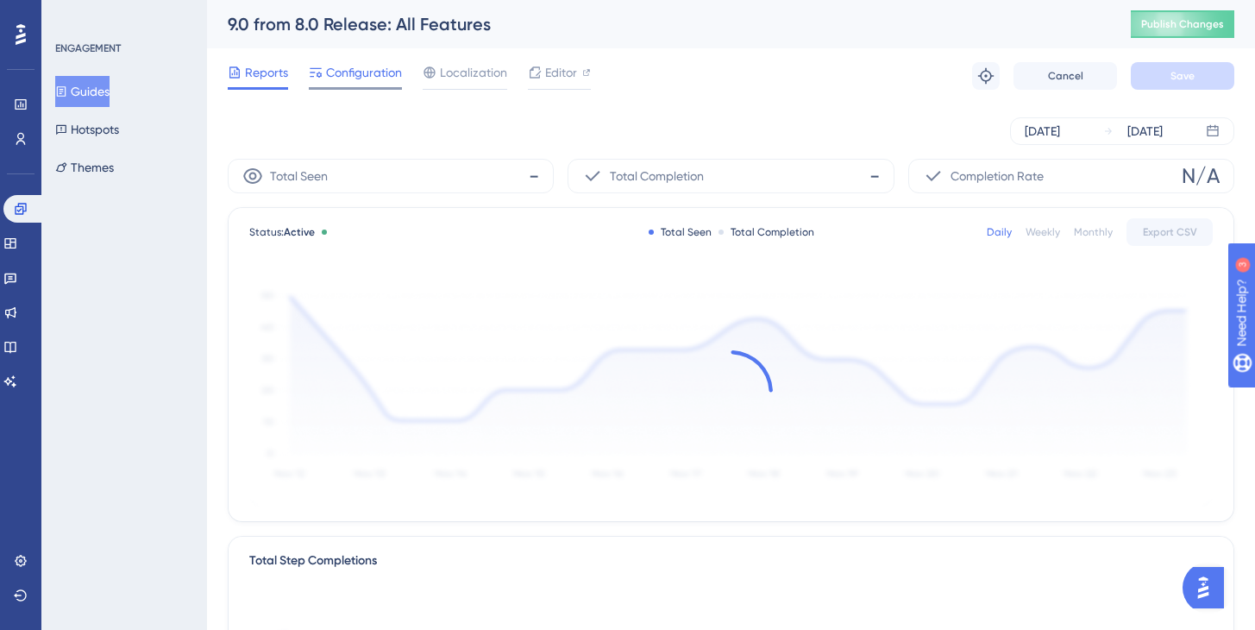
click at [357, 66] on span "Configuration" at bounding box center [364, 72] width 76 height 21
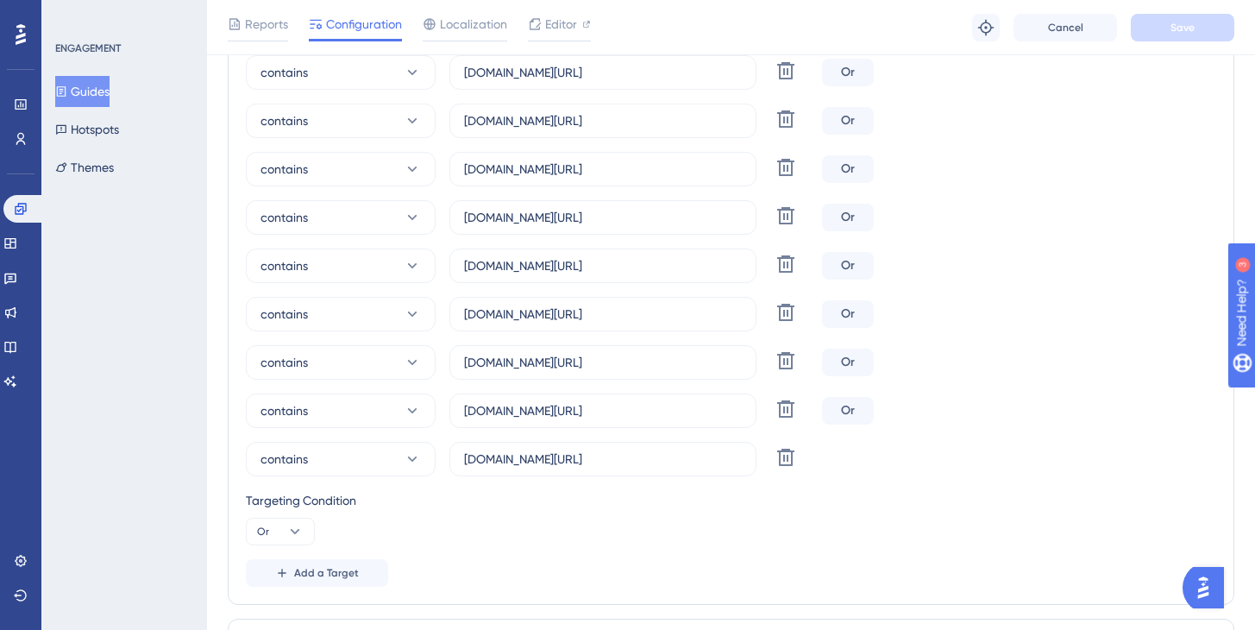
scroll to position [1015, 0]
